Goal: Contribute content

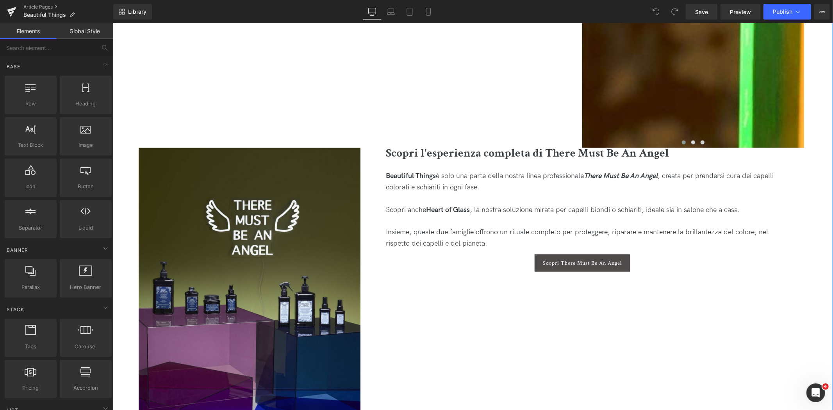
scroll to position [3557, 0]
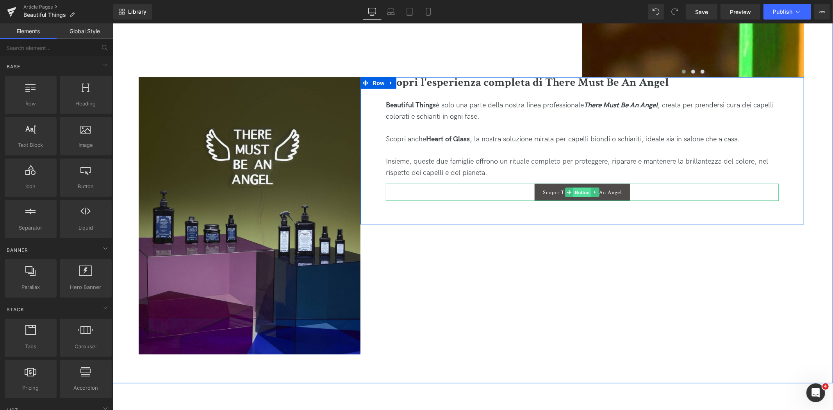
click at [581, 192] on span "Button" at bounding box center [582, 191] width 18 height 9
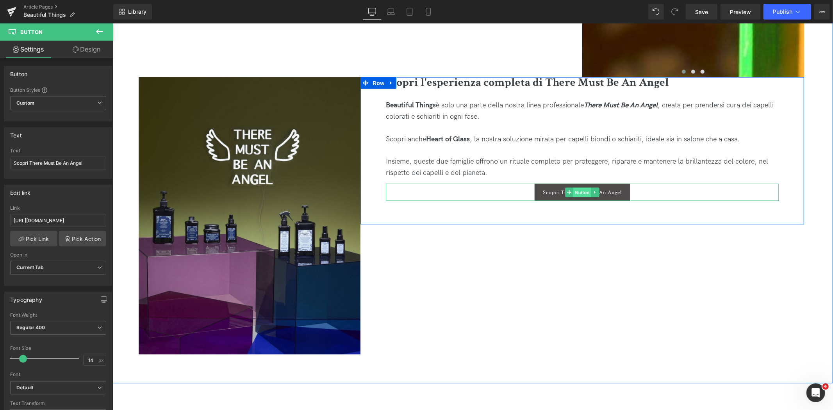
click at [581, 190] on span "Button" at bounding box center [582, 191] width 18 height 9
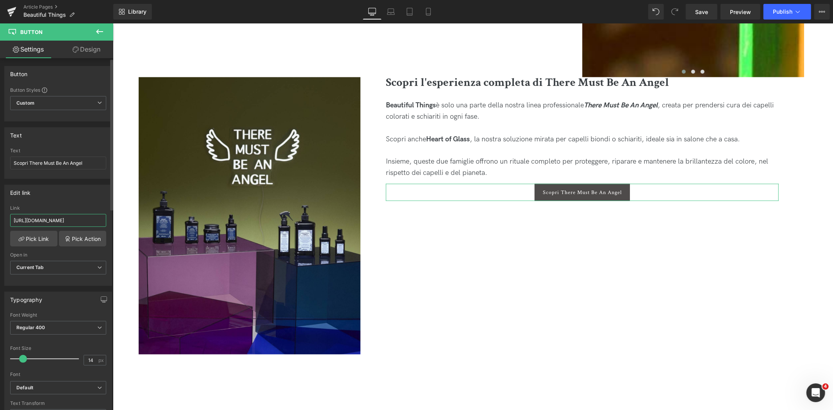
click at [84, 221] on input "[URL][DOMAIN_NAME]" at bounding box center [58, 220] width 96 height 13
paste input "pages"
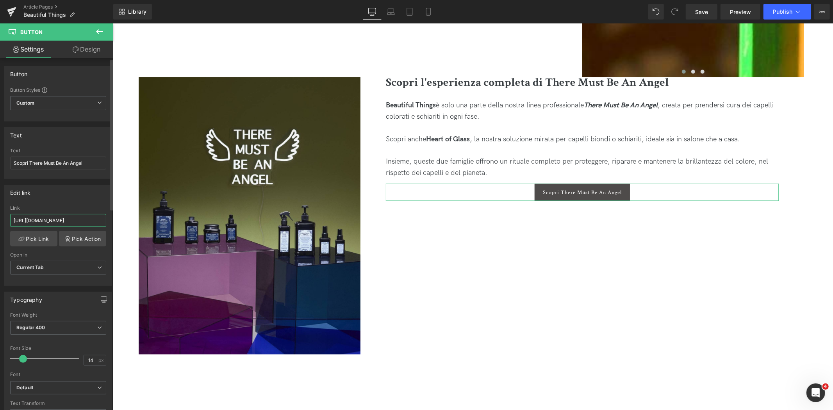
type input "[URL][DOMAIN_NAME]"
click at [85, 207] on div "Link" at bounding box center [58, 207] width 96 height 5
click at [704, 12] on span "Save" at bounding box center [701, 12] width 13 height 8
click at [703, 17] on link "Save" at bounding box center [702, 12] width 32 height 16
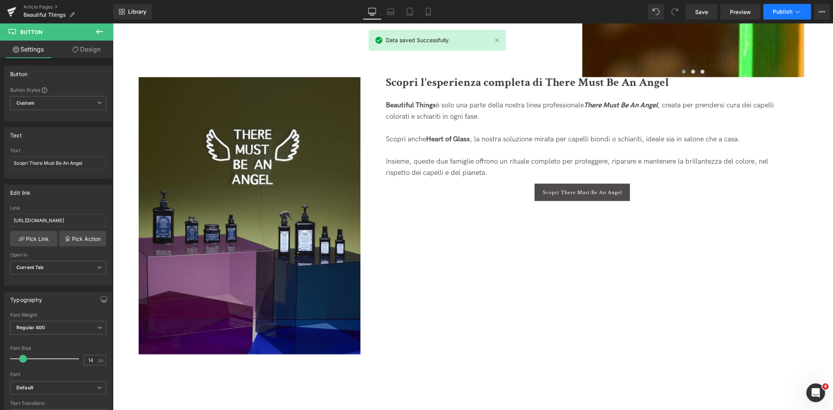
click at [786, 14] on span "Publish" at bounding box center [783, 12] width 20 height 6
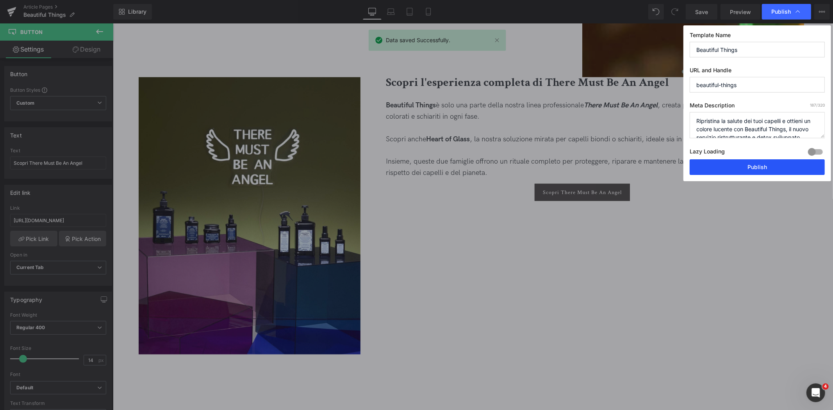
click at [744, 166] on button "Publish" at bounding box center [756, 167] width 135 height 16
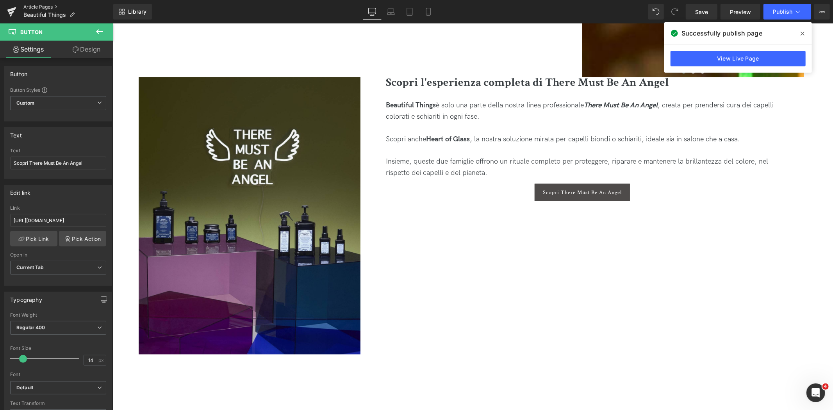
click at [39, 4] on link "Article Pages" at bounding box center [68, 7] width 90 height 6
